Goal: Transaction & Acquisition: Purchase product/service

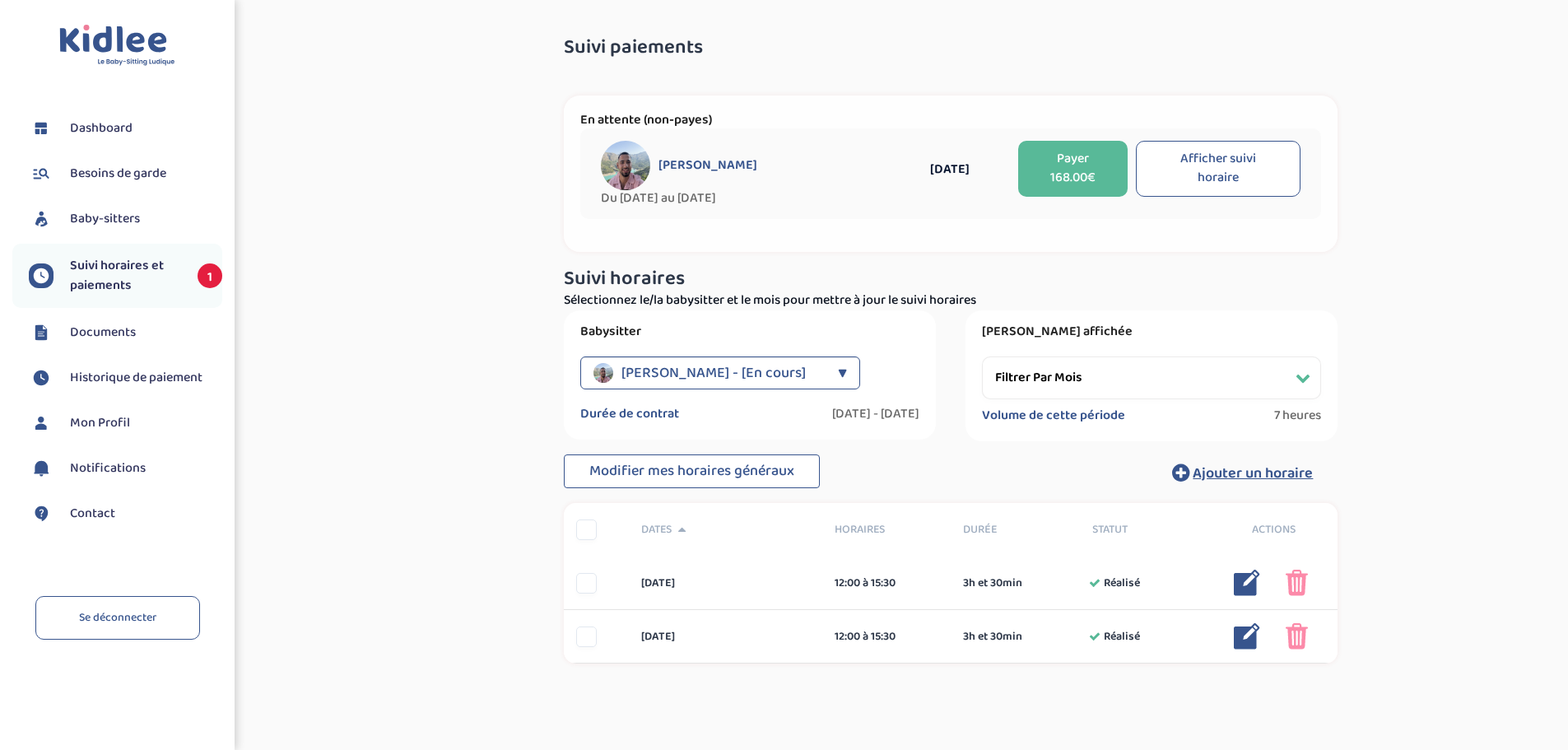
select select "[DATE]"
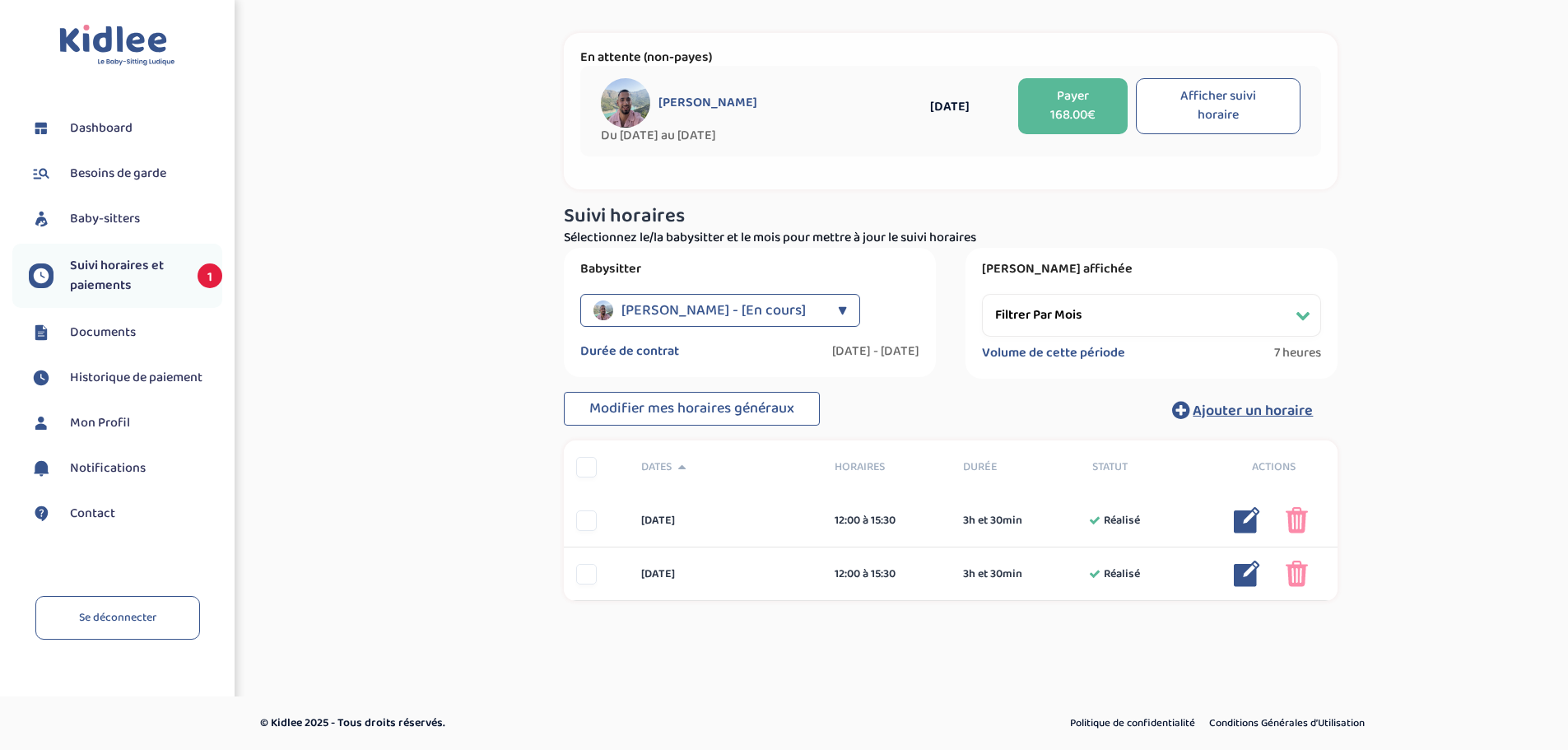
click at [1075, 123] on button "Payer 168.00€" at bounding box center [1073, 106] width 109 height 56
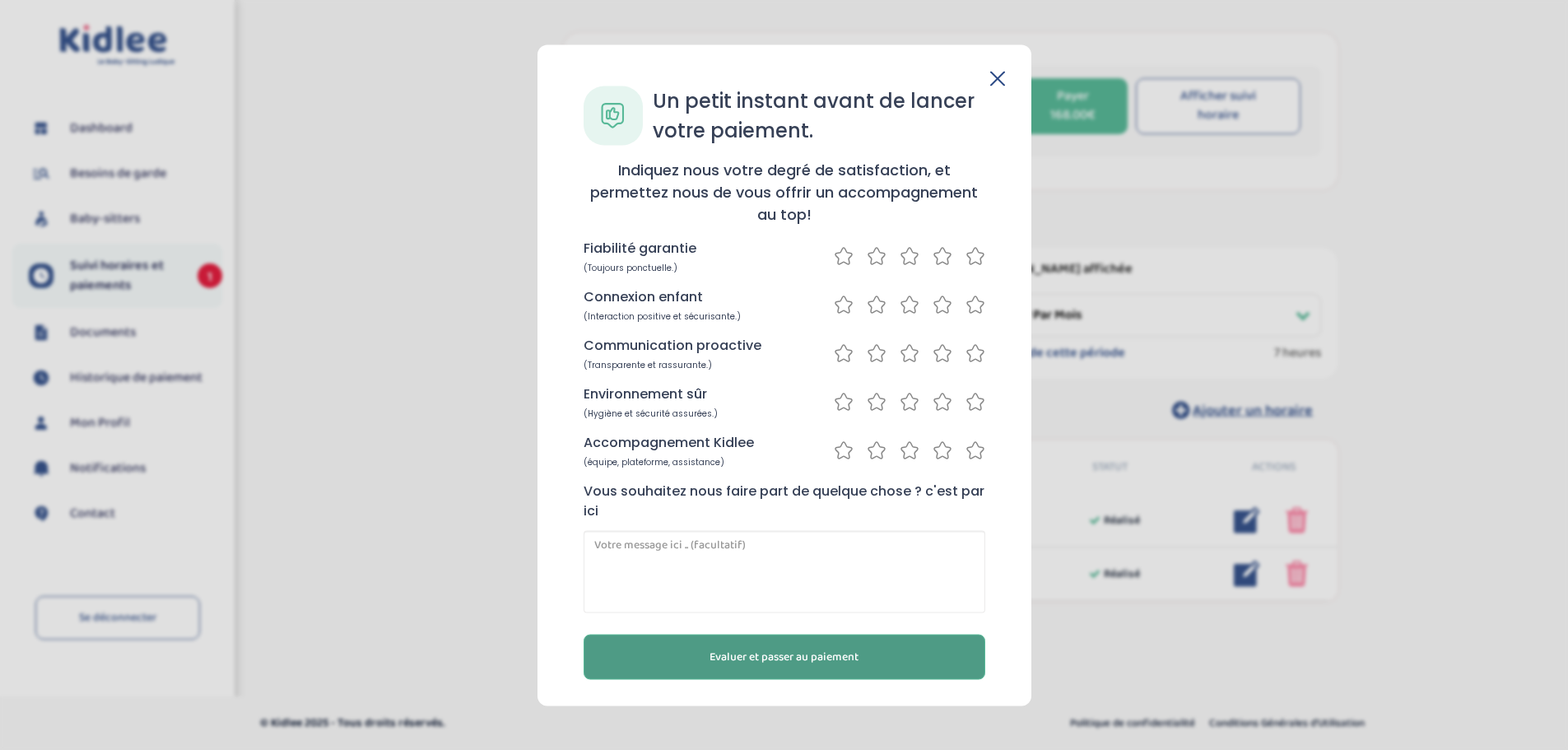
click at [779, 658] on span "Evaluer et passer au paiement" at bounding box center [784, 657] width 149 height 17
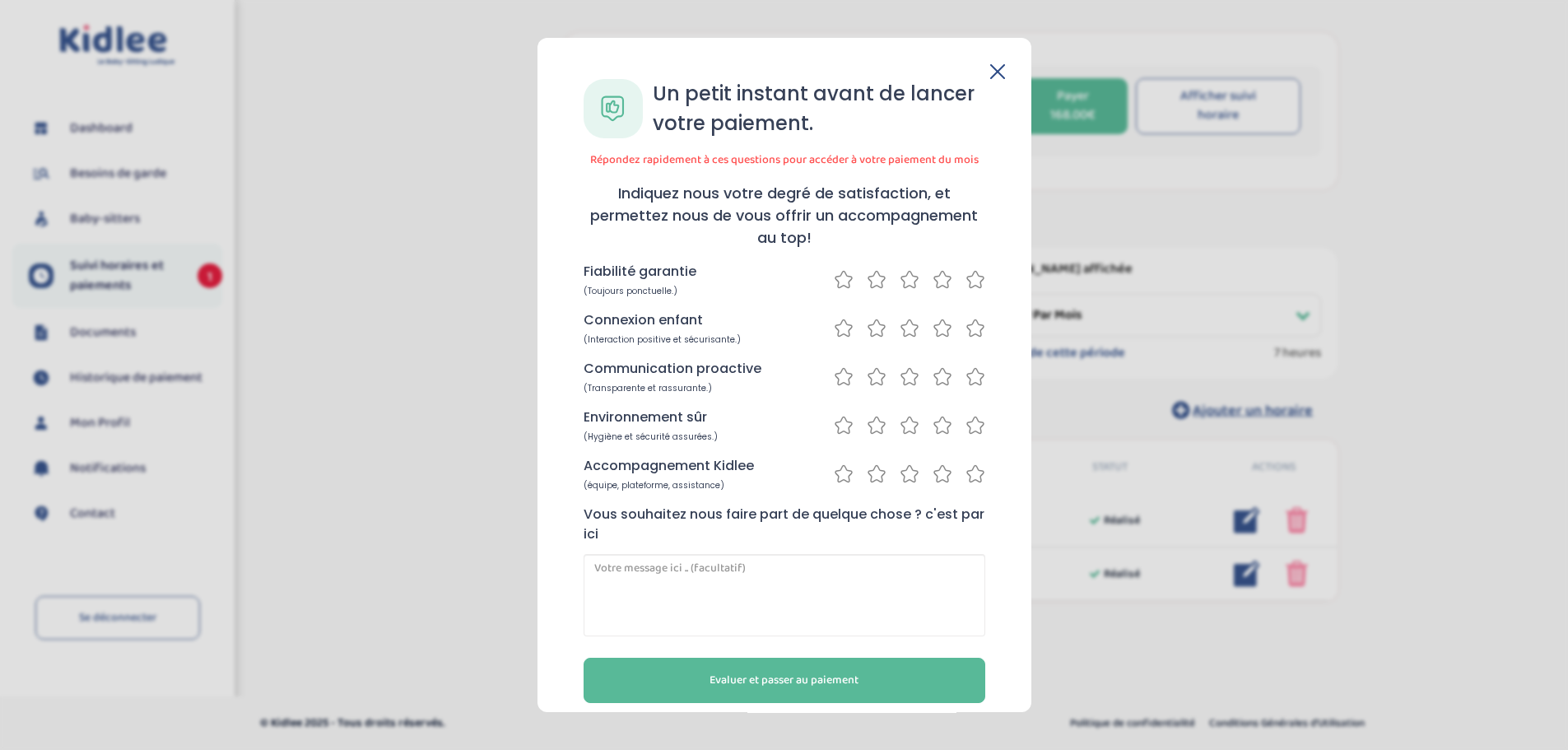
click at [970, 283] on icon at bounding box center [975, 279] width 20 height 20
click at [968, 333] on icon at bounding box center [975, 328] width 20 height 20
click at [939, 379] on icon at bounding box center [942, 377] width 20 height 20
click at [935, 428] on icon at bounding box center [942, 425] width 20 height 20
click at [938, 473] on icon at bounding box center [942, 473] width 20 height 20
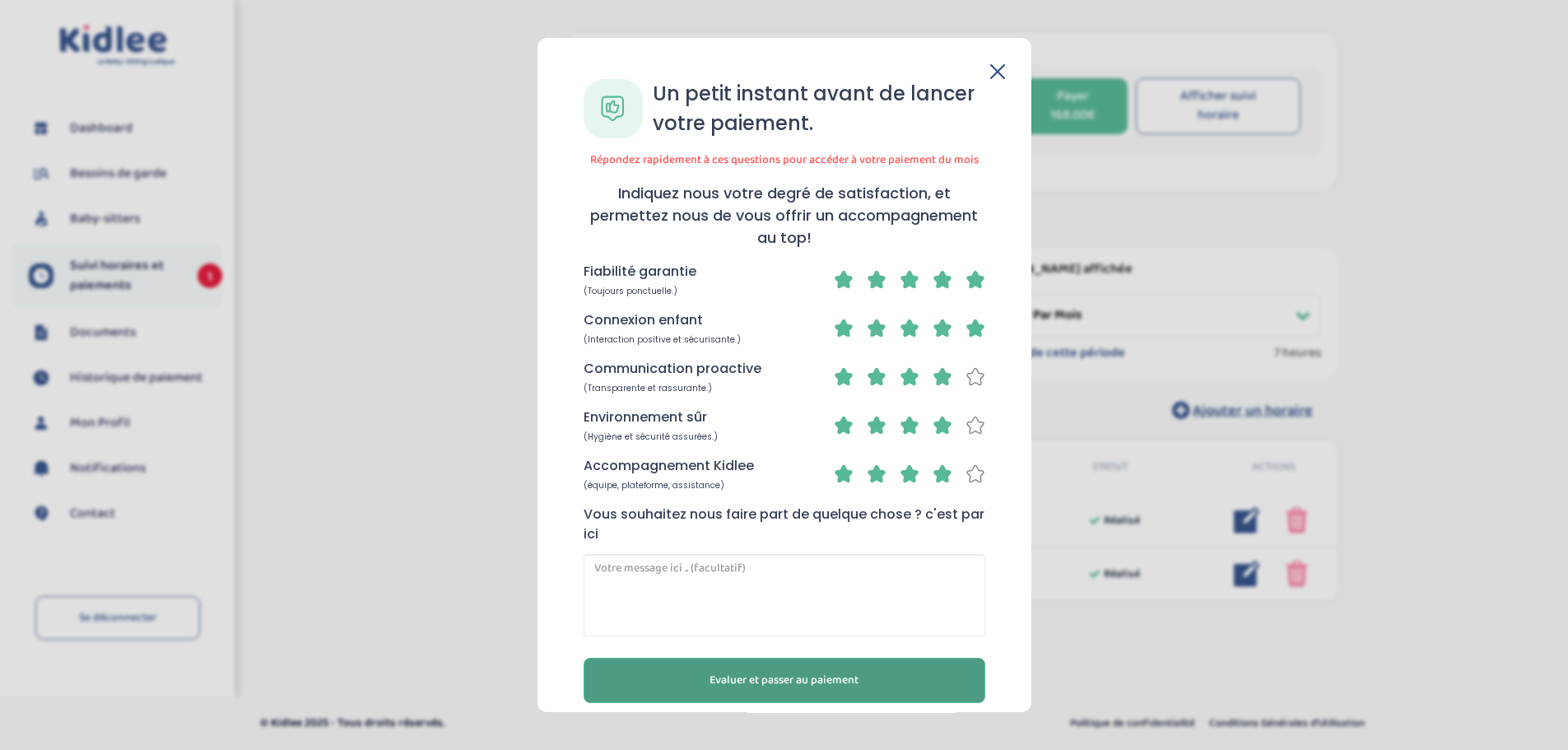
click at [784, 686] on span "Evaluer et passer au paiement" at bounding box center [784, 680] width 149 height 17
click at [770, 676] on span "Evaluer et passer au paiement" at bounding box center [784, 680] width 149 height 17
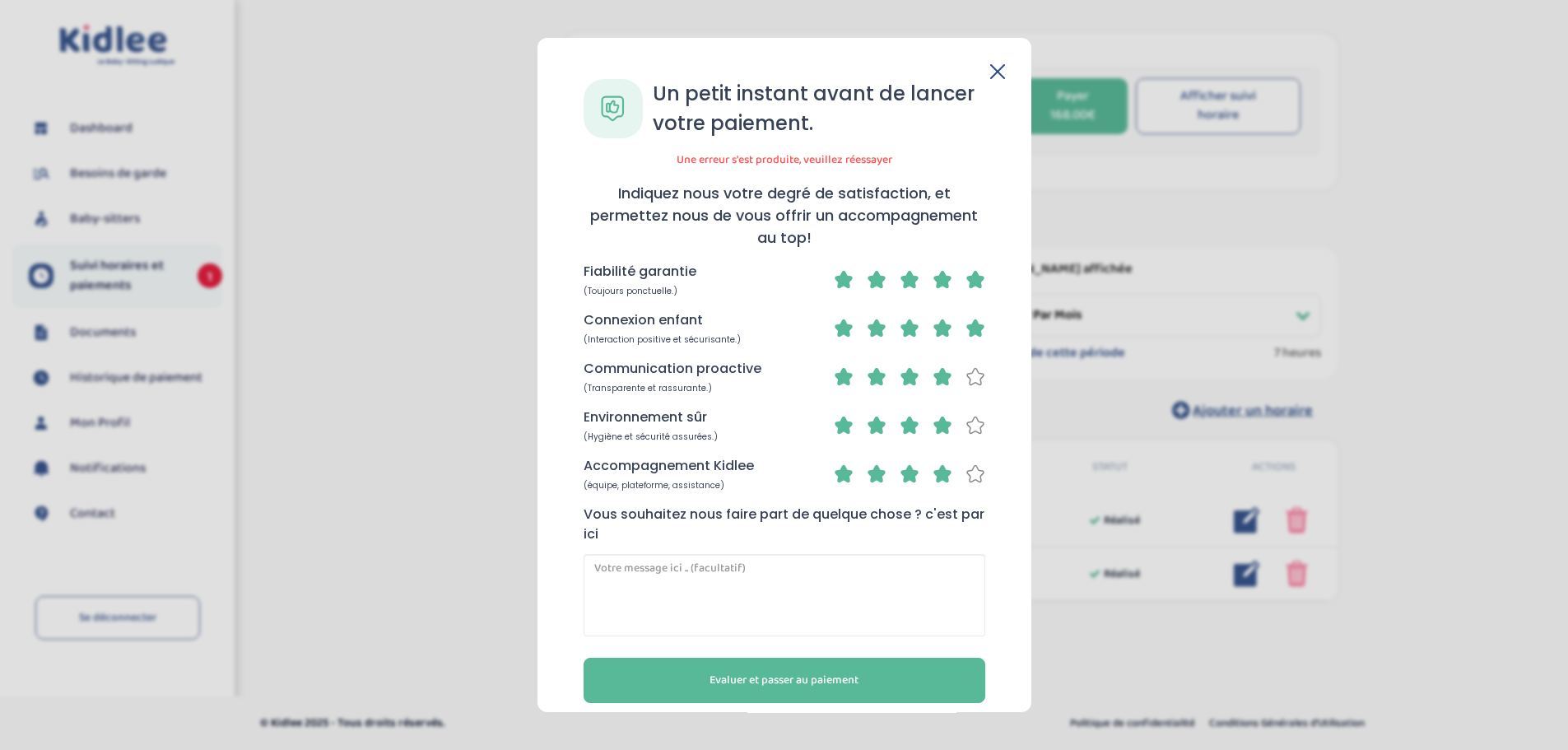
click at [1004, 70] on div "Un petit instant avant de lancer votre paiement. Une erreur s'est produite, veu…" at bounding box center [784, 376] width 494 height 675
click at [997, 71] on icon at bounding box center [997, 71] width 14 height 14
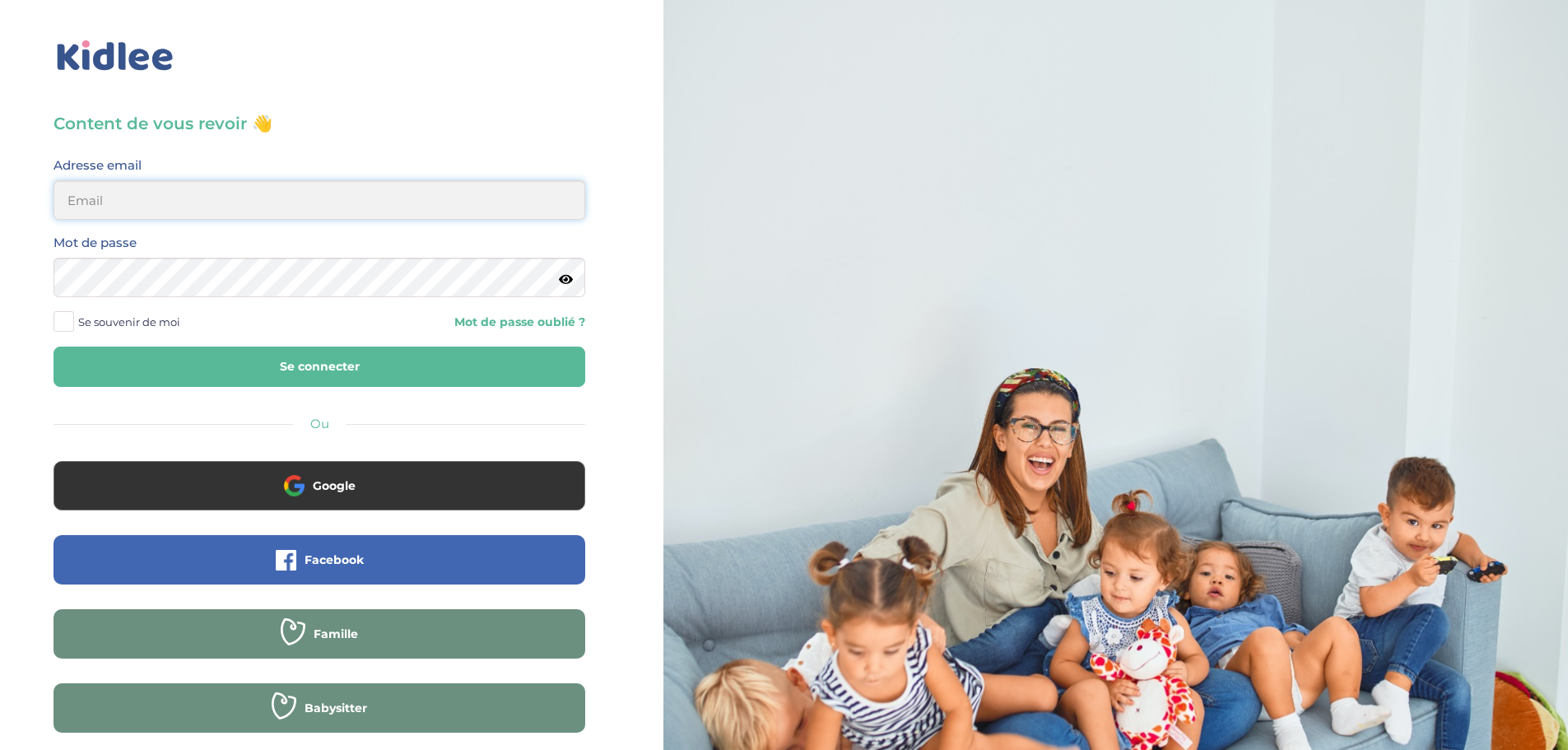
type input "mesnier@gmail.com"
click at [323, 377] on button "Se connecter" at bounding box center [319, 367] width 532 height 41
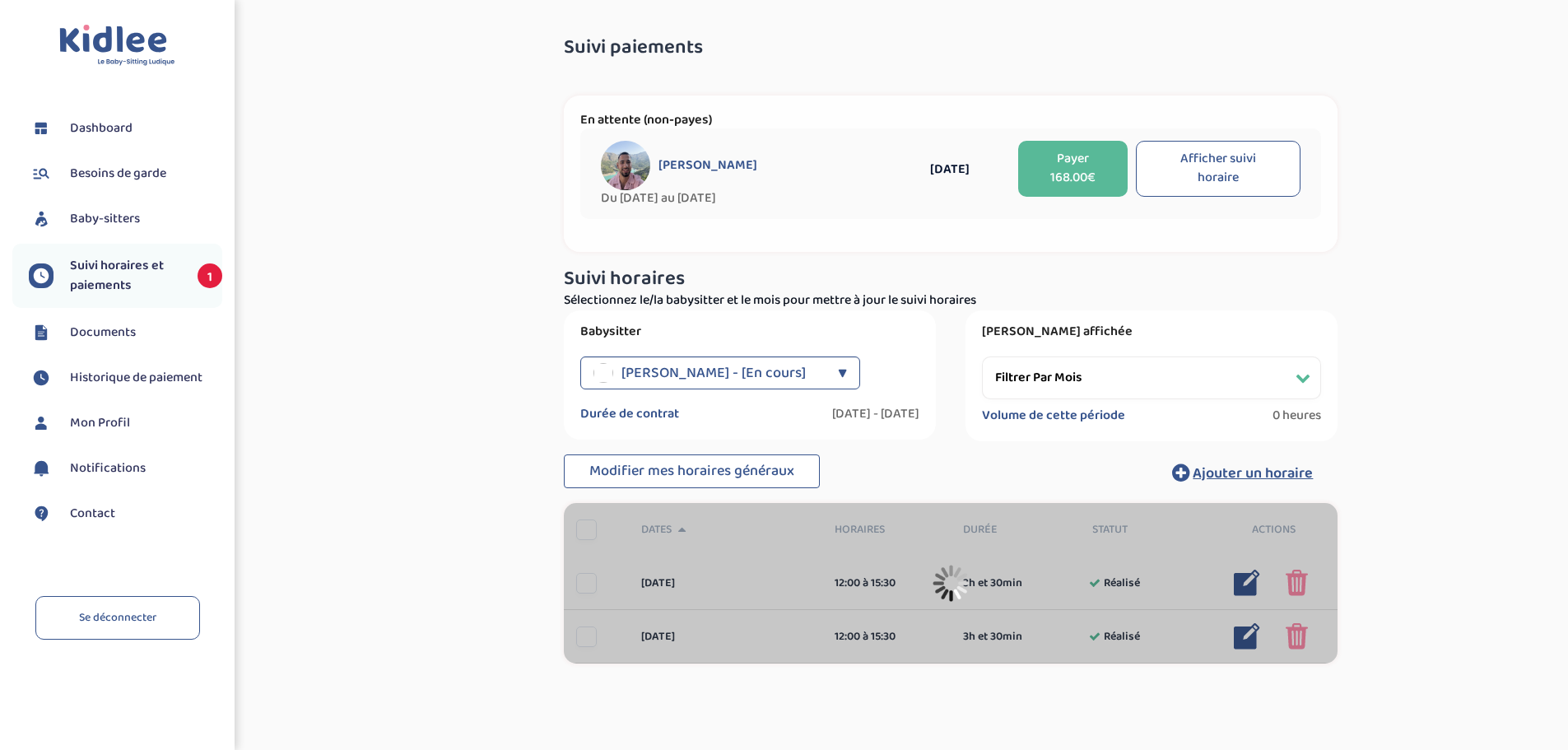
select select "[DATE]"
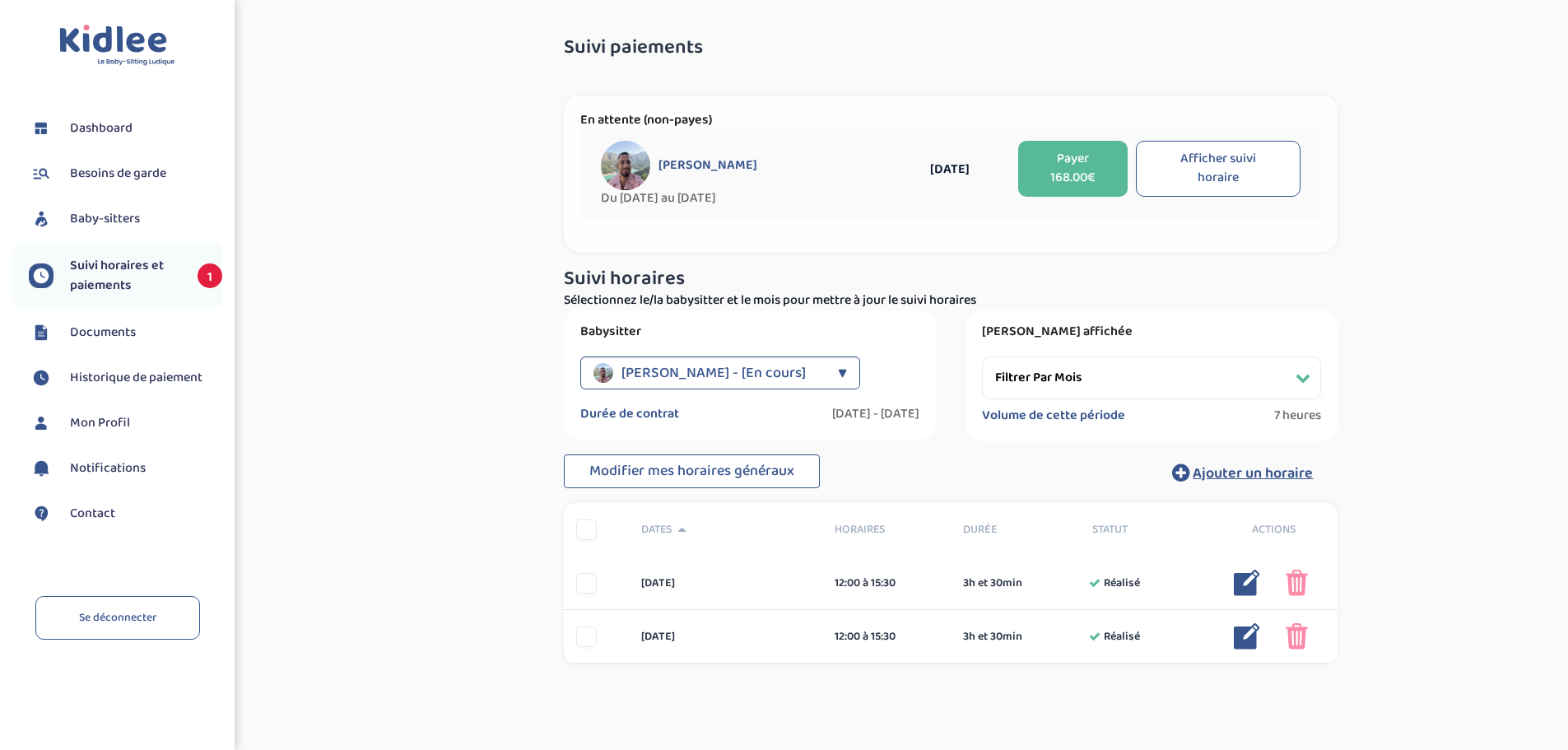
click at [1039, 164] on button "Payer 168.00€" at bounding box center [1073, 169] width 109 height 56
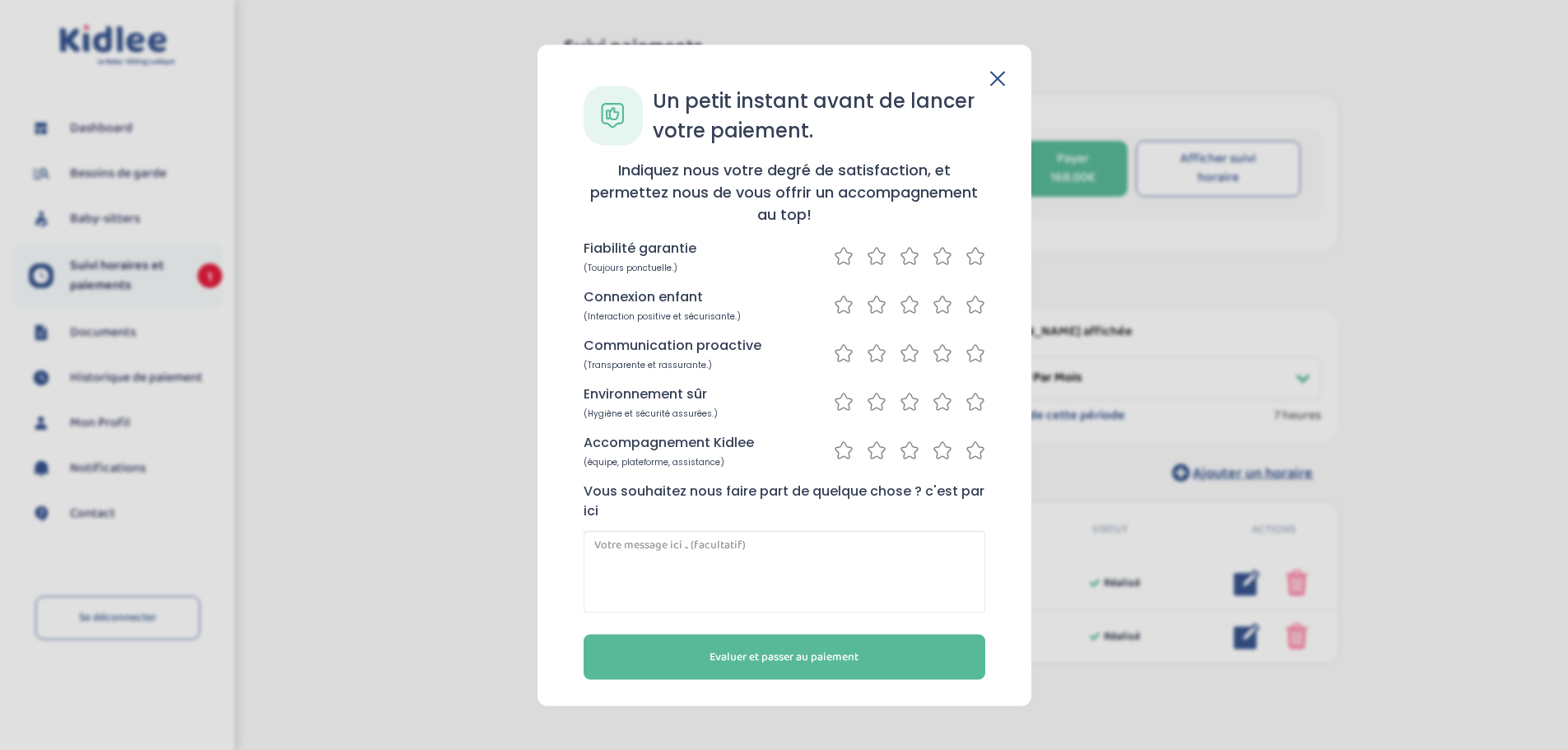
click at [970, 255] on icon at bounding box center [975, 255] width 20 height 20
click at [977, 304] on icon at bounding box center [975, 305] width 20 height 20
drag, startPoint x: 947, startPoint y: 355, endPoint x: 939, endPoint y: 387, distance: 33.0
click at [946, 361] on icon at bounding box center [942, 353] width 16 height 16
click at [943, 402] on icon at bounding box center [942, 401] width 20 height 20
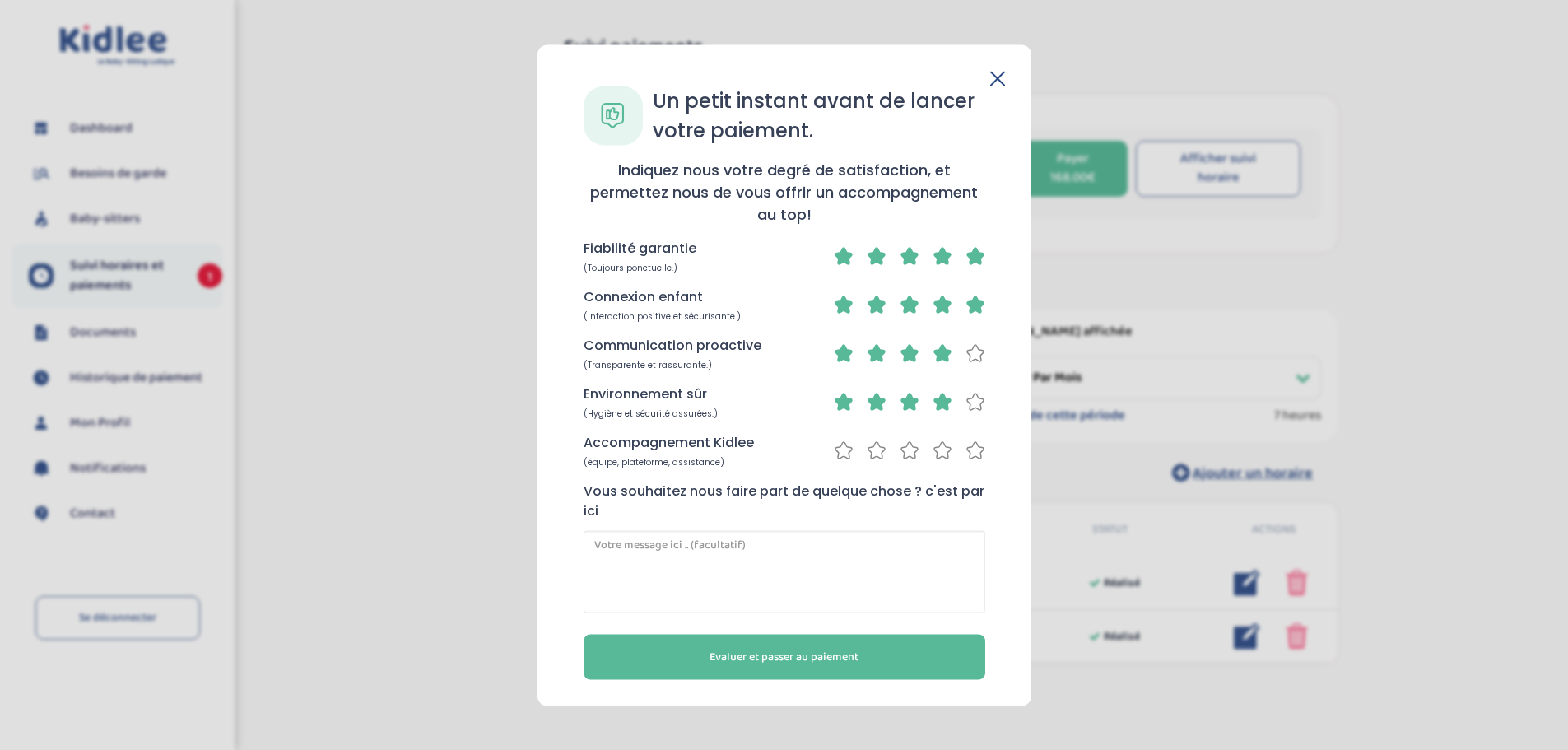
click at [940, 446] on icon at bounding box center [942, 450] width 20 height 20
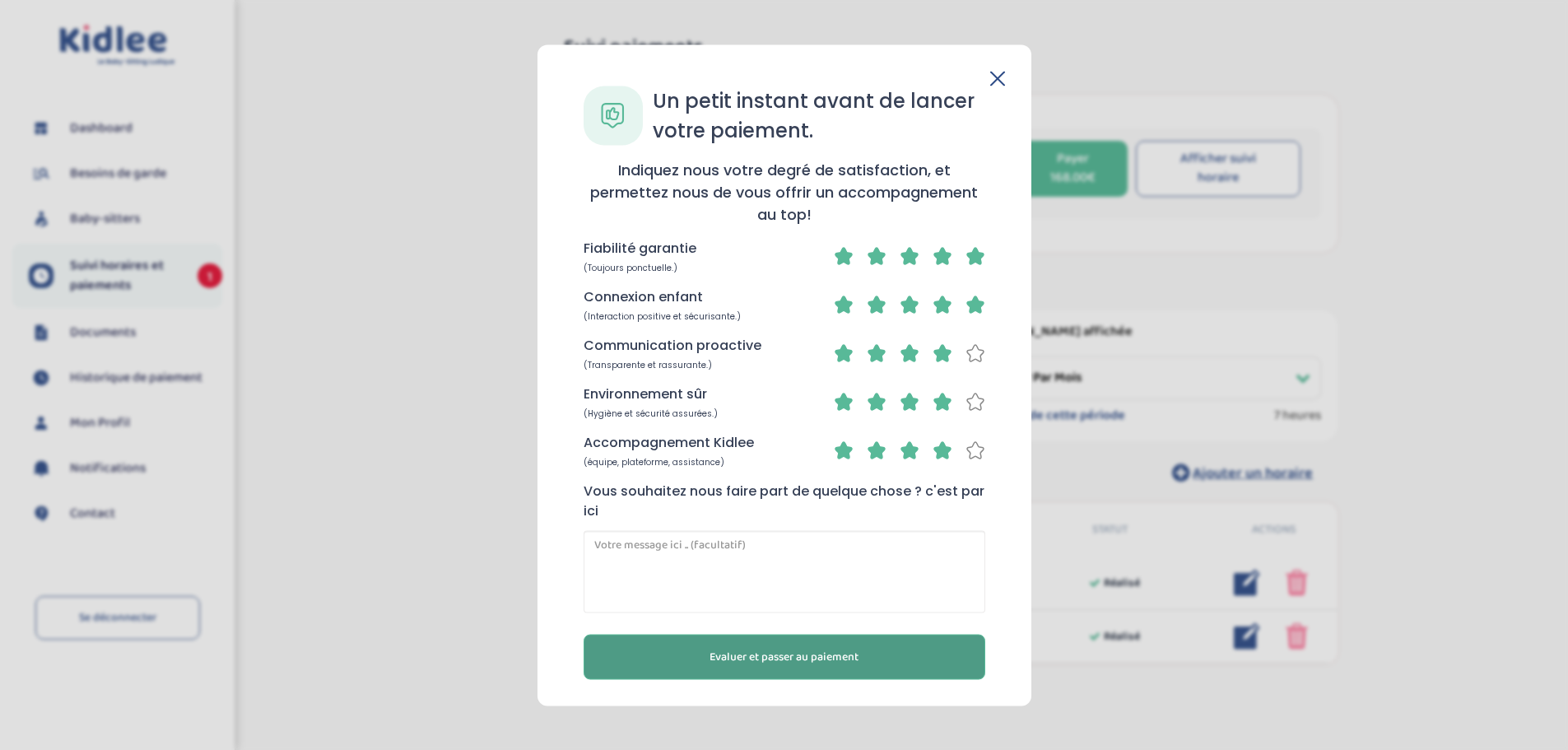
click at [768, 665] on button "Evaluer et passer au paiement" at bounding box center [784, 656] width 402 height 45
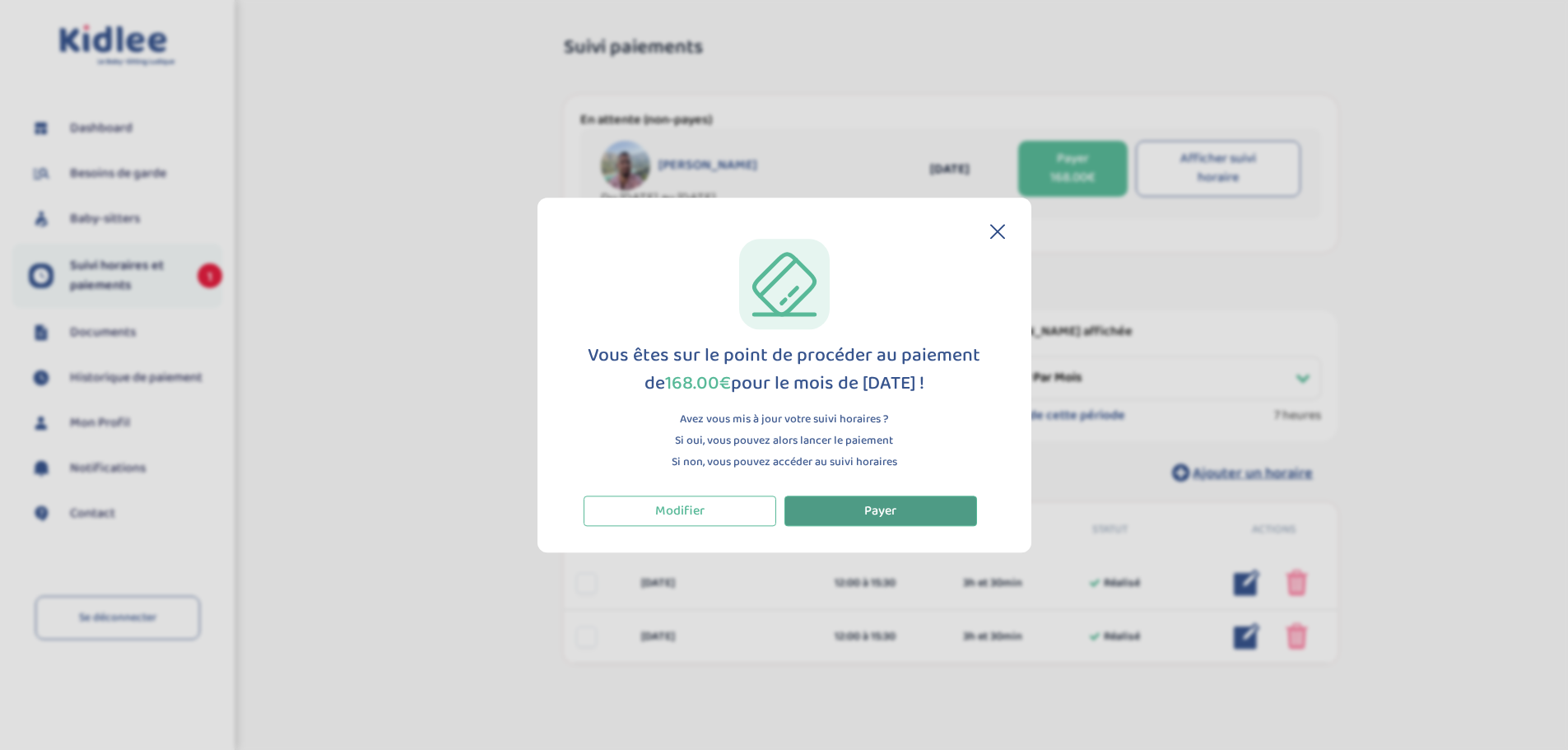
click at [879, 509] on span "Payer" at bounding box center [880, 511] width 32 height 20
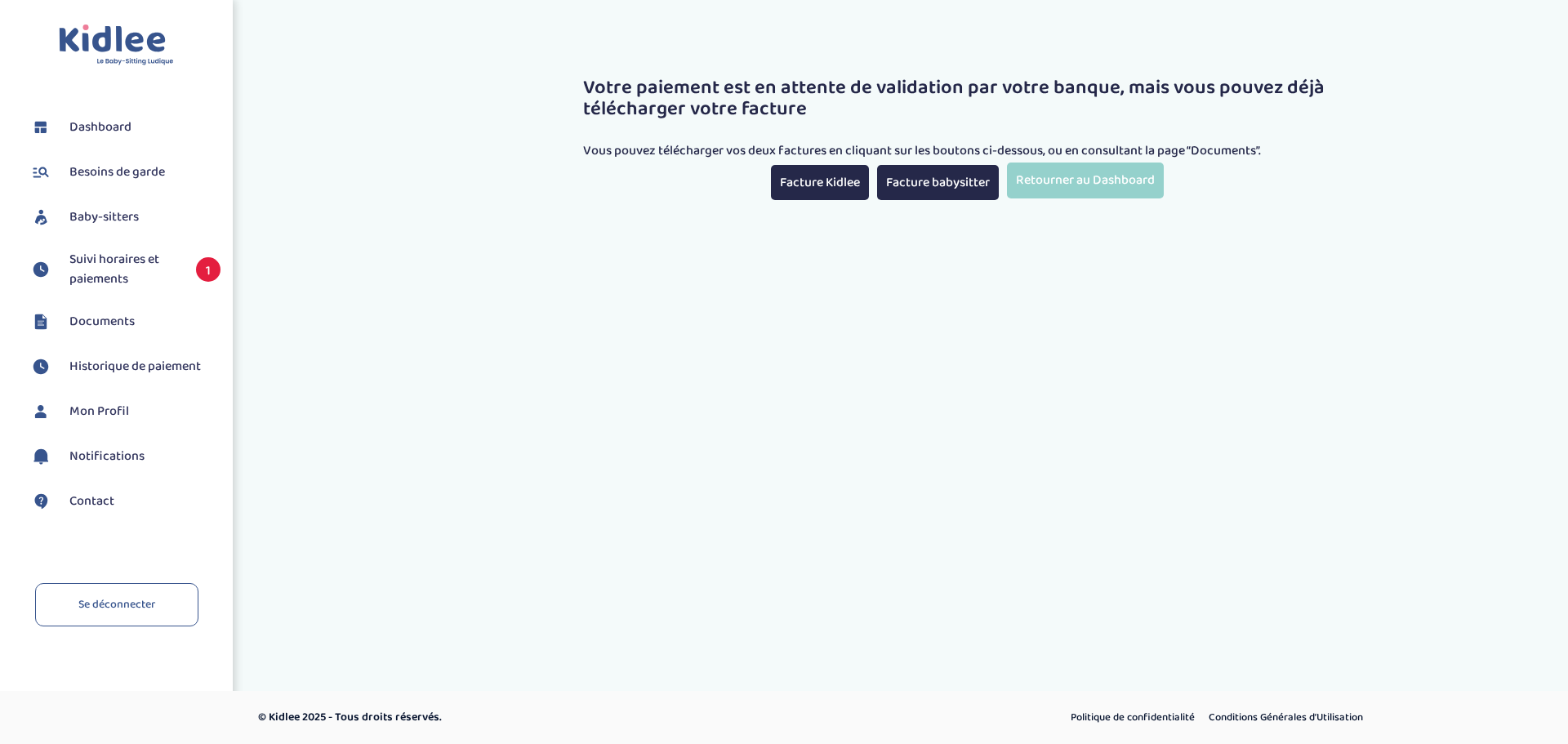
click at [139, 258] on span "Suivi horaires et paiements" at bounding box center [124, 269] width 110 height 40
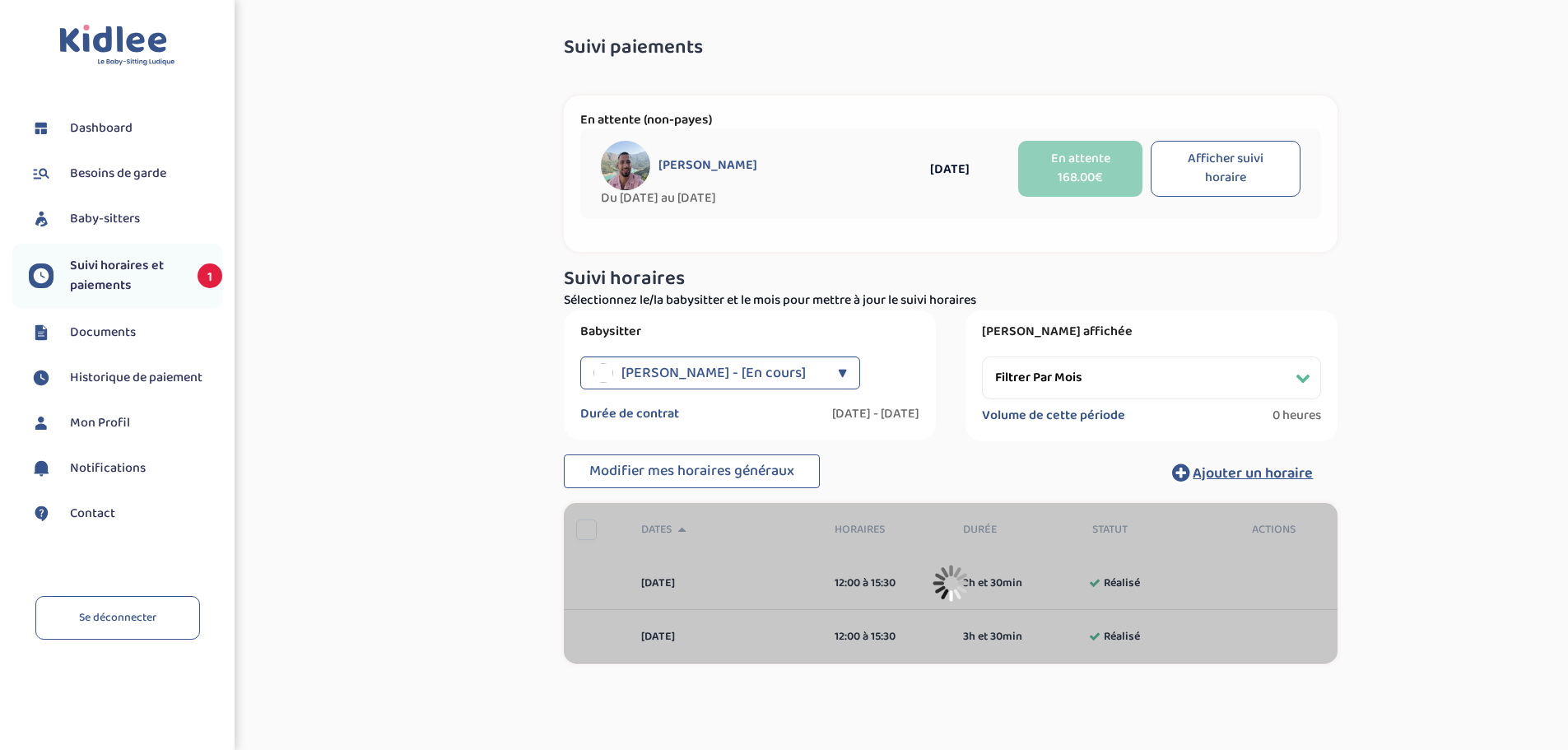
select select "[DATE]"
